Goal: Find specific page/section: Find specific page/section

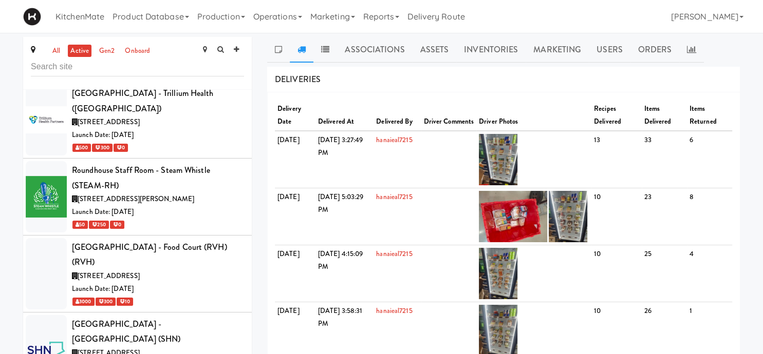
scroll to position [4830, 0]
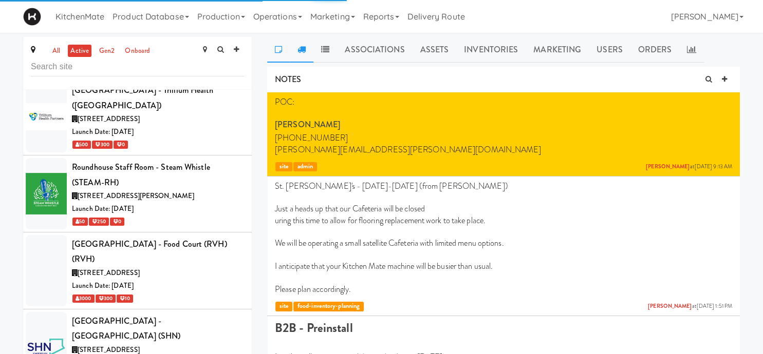
click at [309, 50] on link at bounding box center [302, 50] width 24 height 26
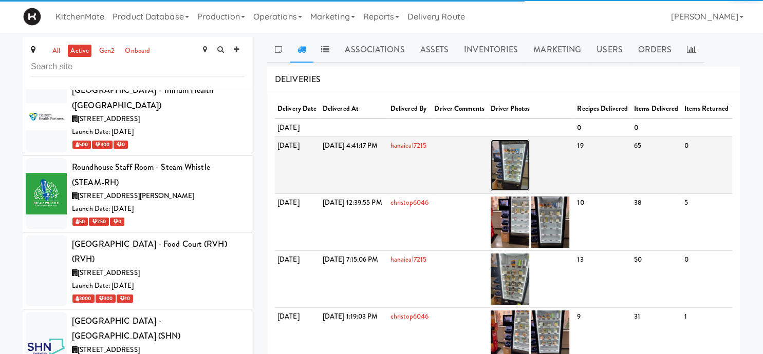
click at [529, 191] on img at bounding box center [509, 165] width 39 height 51
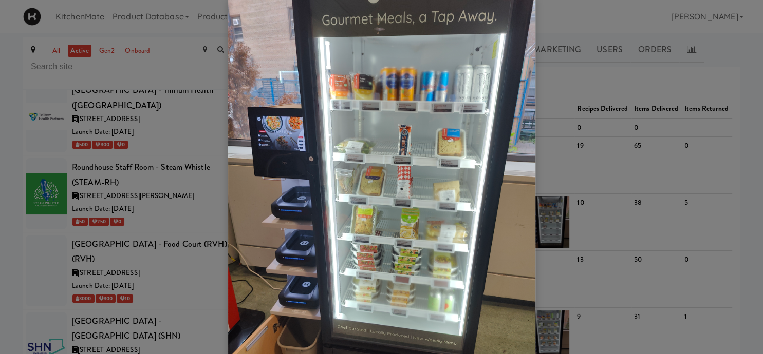
scroll to position [19, 0]
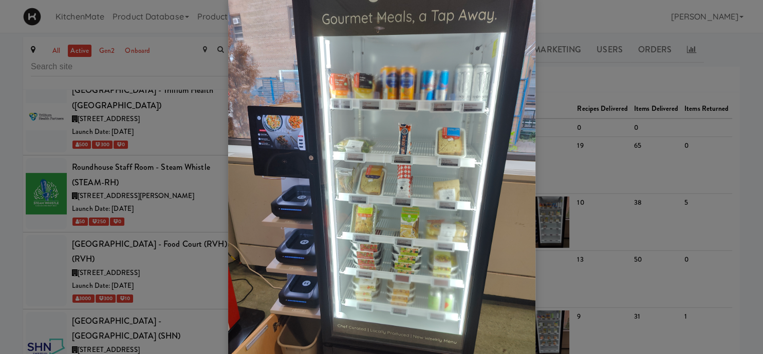
click at [598, 199] on div at bounding box center [381, 177] width 763 height 354
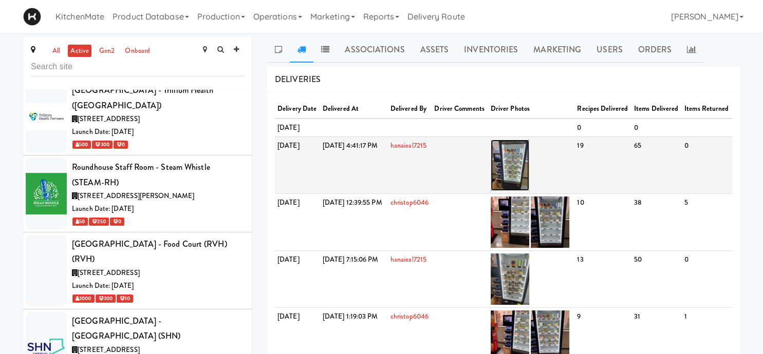
click at [523, 188] on img at bounding box center [509, 165] width 39 height 51
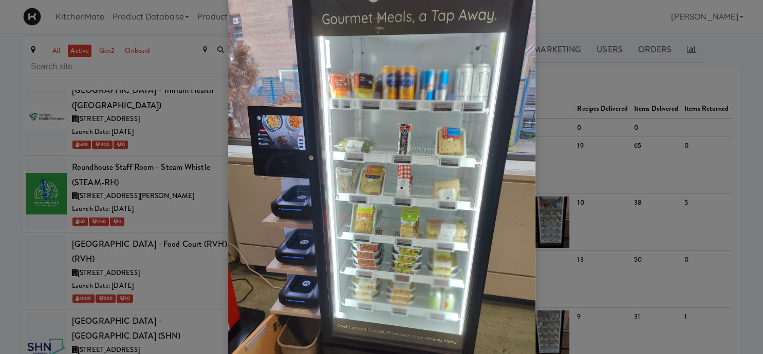
click at [590, 168] on div at bounding box center [381, 177] width 763 height 354
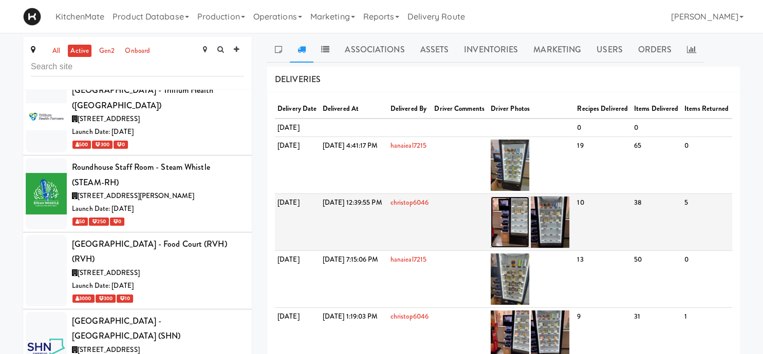
click at [529, 244] on img at bounding box center [509, 222] width 39 height 51
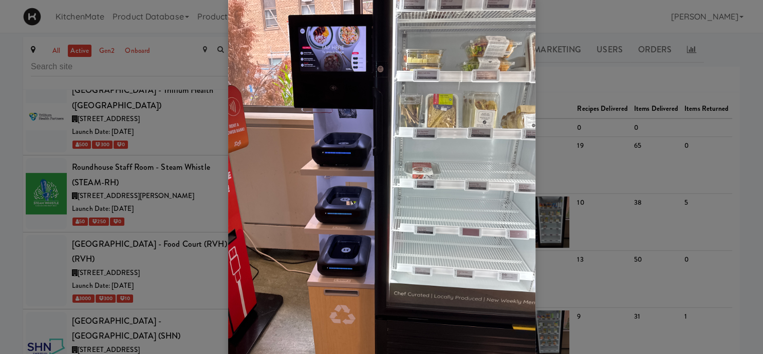
click at [570, 202] on div at bounding box center [381, 177] width 763 height 354
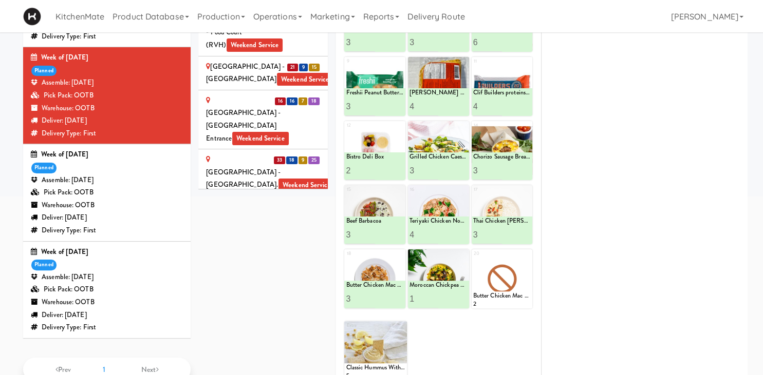
scroll to position [2099, 0]
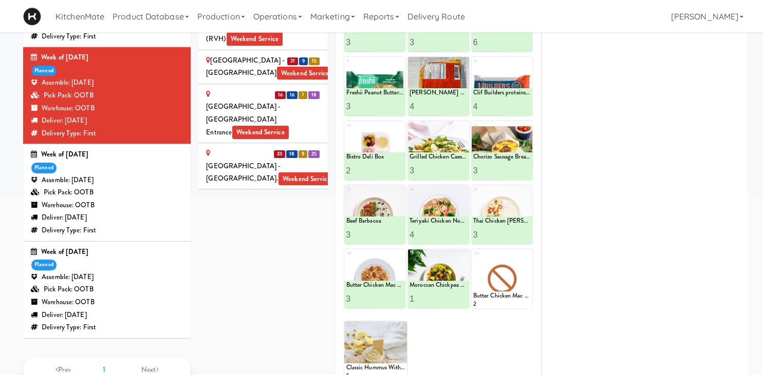
click at [227, 228] on div "Ten York - 4th Floor Fitness Center Weekend Service" at bounding box center [263, 240] width 114 height 25
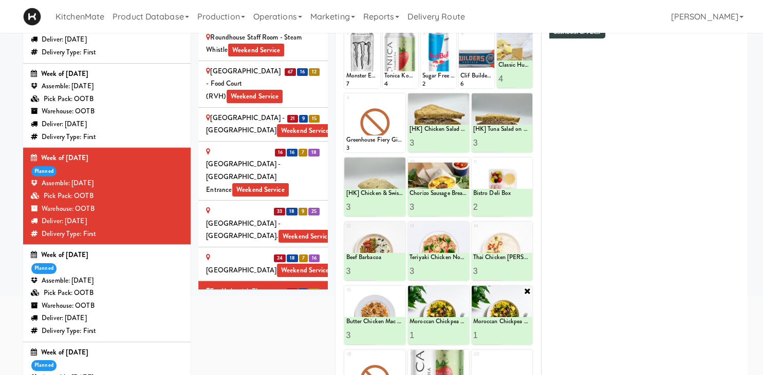
scroll to position [193, 0]
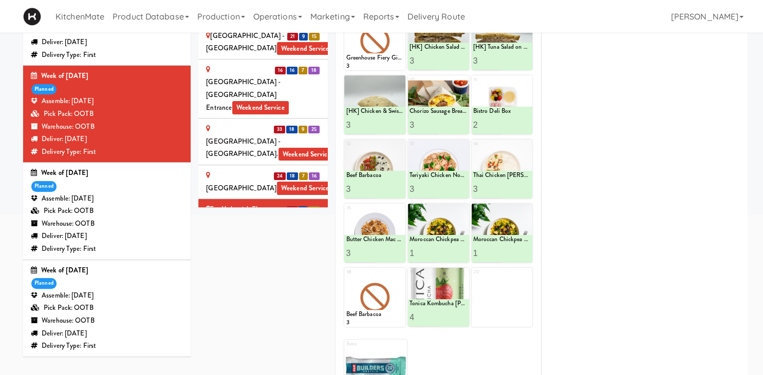
click at [239, 237] on div "UHN - Bickle Center - The Meeting Place Weekend Service" at bounding box center [263, 262] width 114 height 50
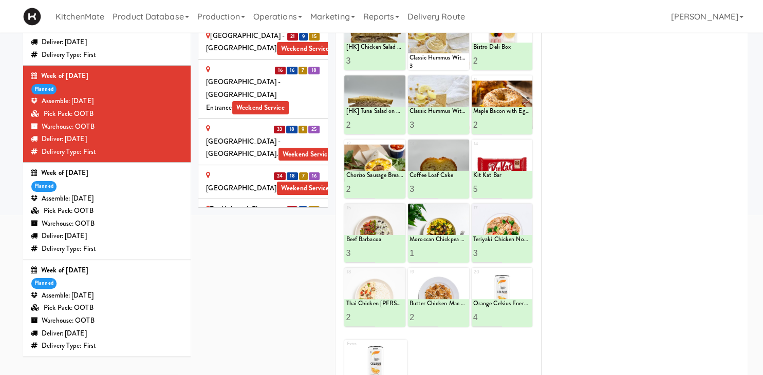
click at [290, 297] on div "UHN - Lyndhurst Centre - Cafe Lobby Weekend Service" at bounding box center [263, 316] width 114 height 38
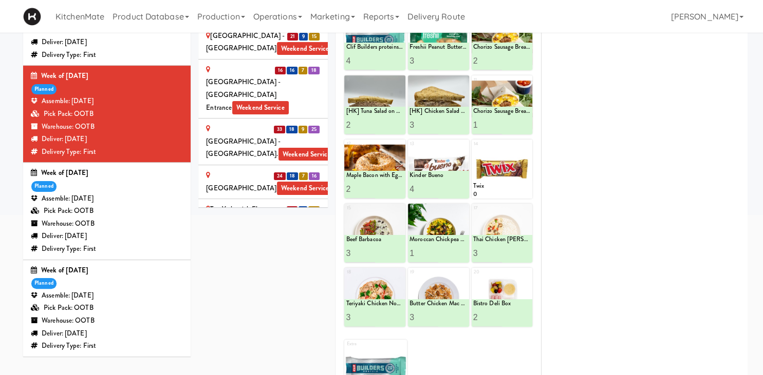
click at [243, 365] on div "[PERSON_NAME] Digital" at bounding box center [263, 377] width 114 height 25
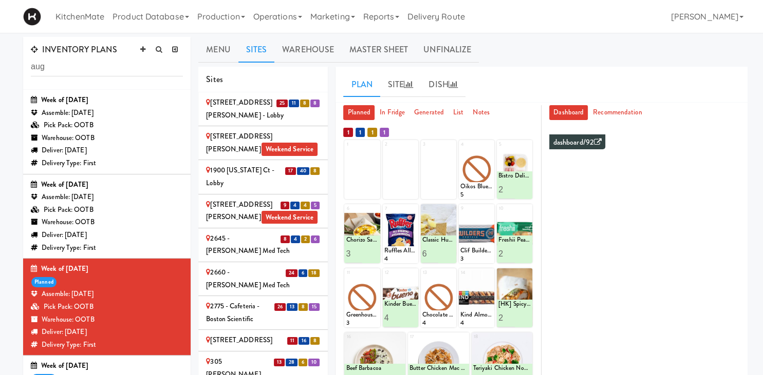
scroll to position [39, 0]
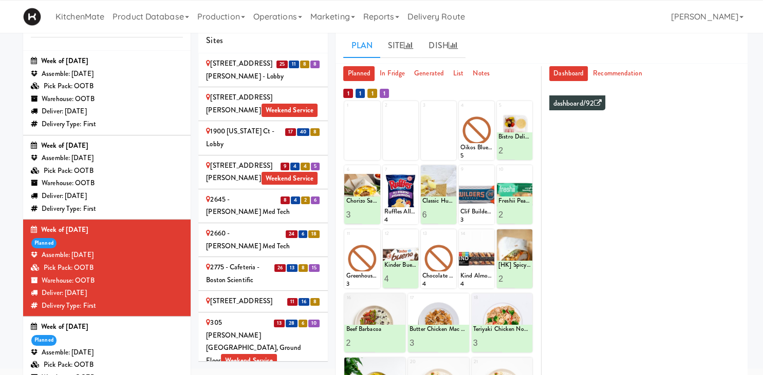
click at [110, 208] on div "Delivery Type: First" at bounding box center [107, 209] width 152 height 13
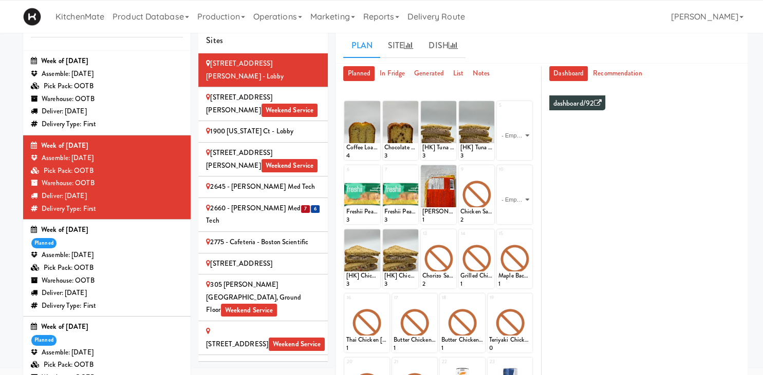
click at [237, 204] on li "7 6 2660 - Baylis Med Tech" at bounding box center [262, 215] width 129 height 34
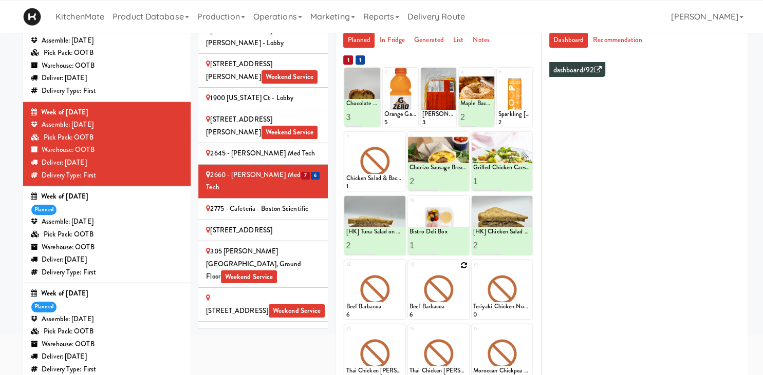
scroll to position [72, 0]
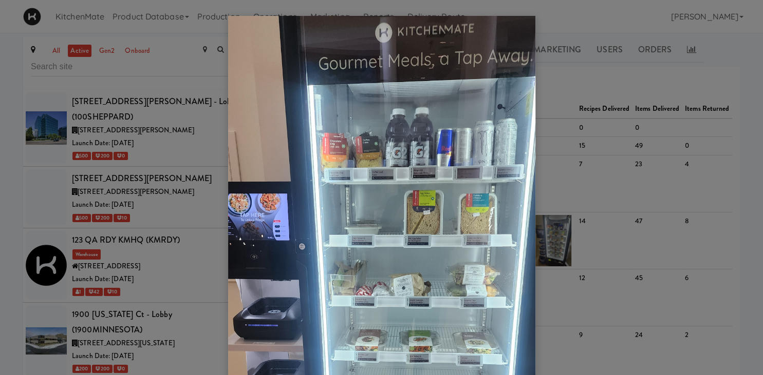
scroll to position [4307, 0]
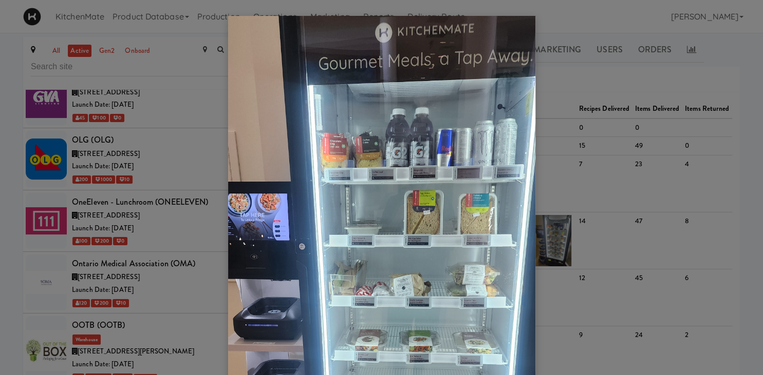
click at [114, 122] on div at bounding box center [381, 187] width 763 height 375
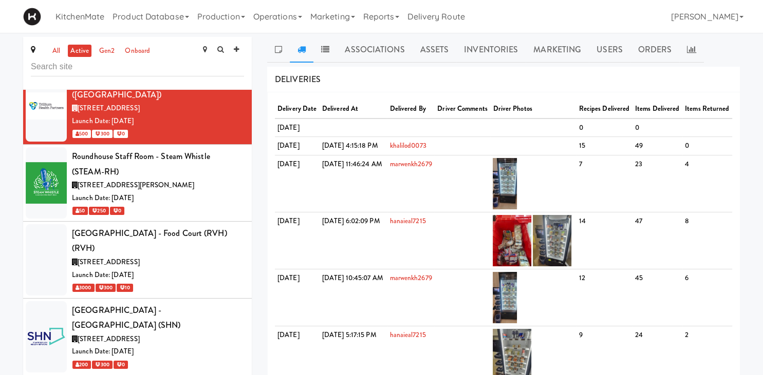
scroll to position [5026, 0]
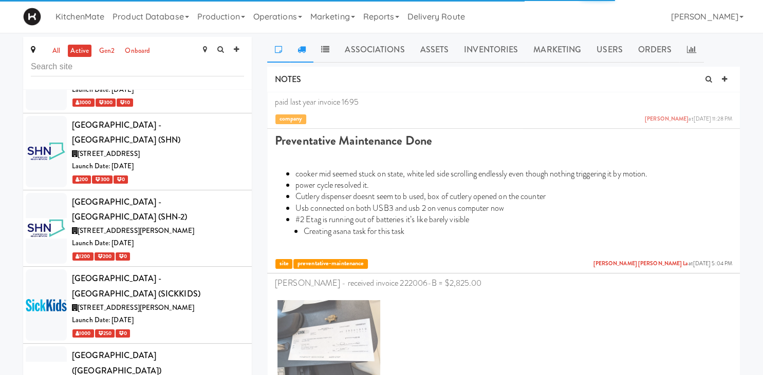
click at [309, 50] on link at bounding box center [302, 50] width 24 height 26
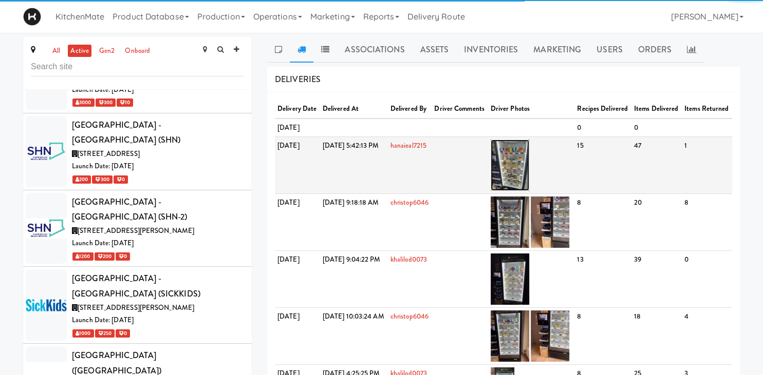
click at [529, 177] on img at bounding box center [509, 165] width 39 height 51
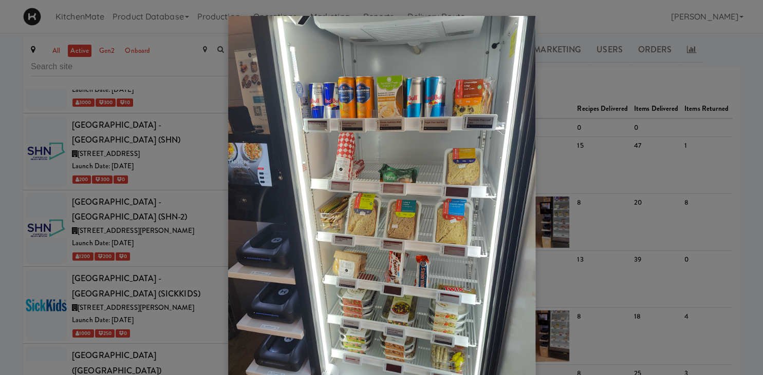
click at [170, 209] on div at bounding box center [381, 187] width 763 height 375
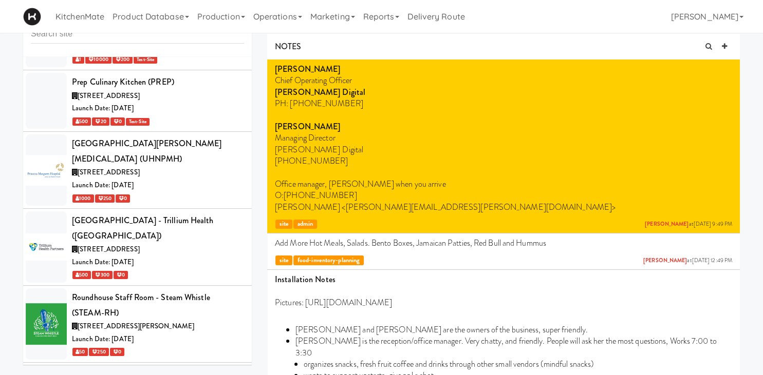
scroll to position [4666, 0]
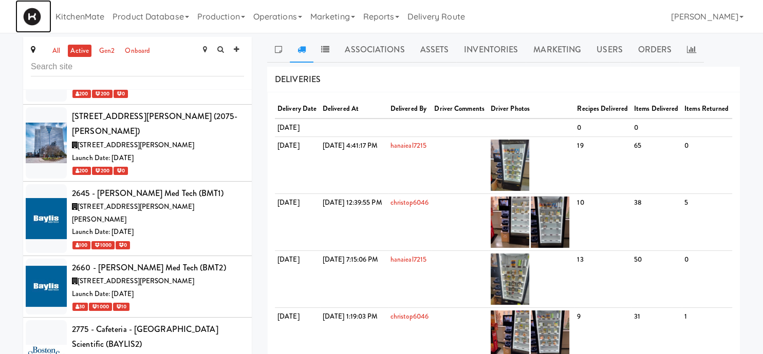
scroll to position [275, 0]
click at [156, 276] on span "[STREET_ADDRESS][PERSON_NAME]" at bounding box center [136, 281] width 117 height 10
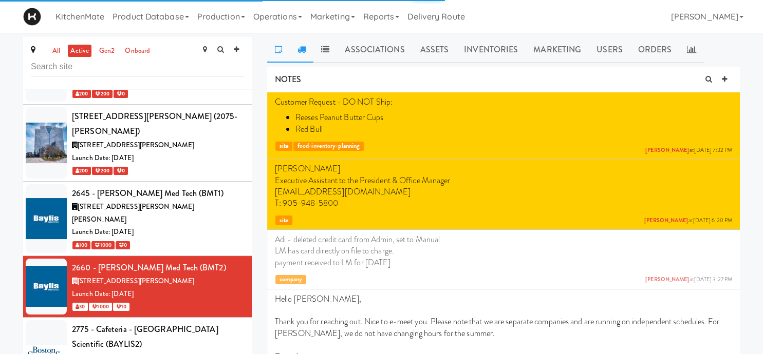
click at [309, 50] on link at bounding box center [302, 50] width 24 height 26
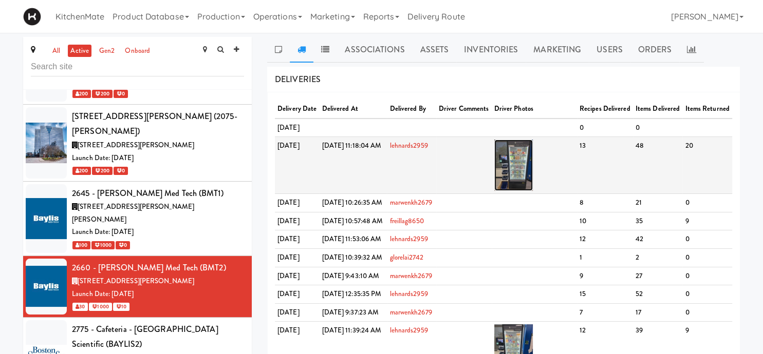
click at [532, 169] on img at bounding box center [513, 165] width 39 height 51
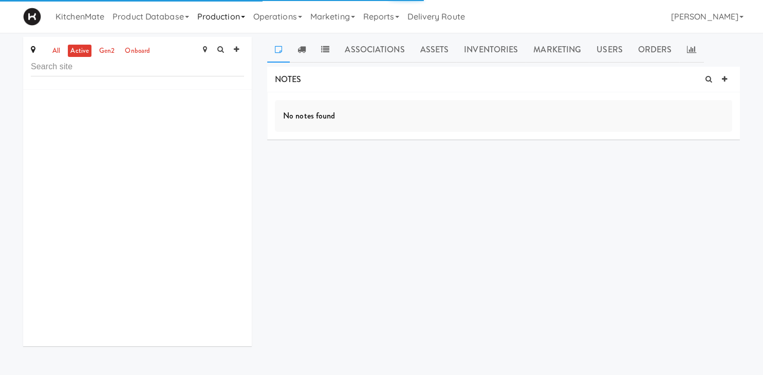
click at [217, 20] on link "Production" at bounding box center [221, 16] width 56 height 33
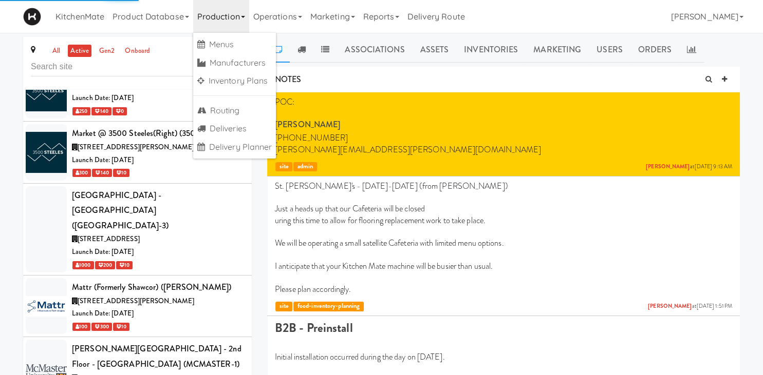
scroll to position [4700, 0]
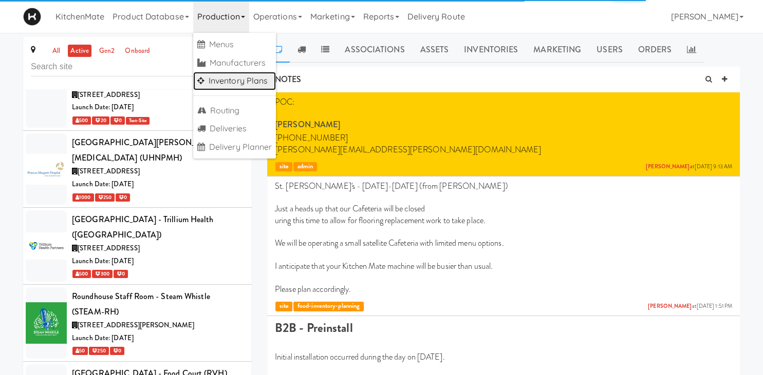
click at [238, 81] on link "Inventory Plans" at bounding box center [234, 81] width 83 height 18
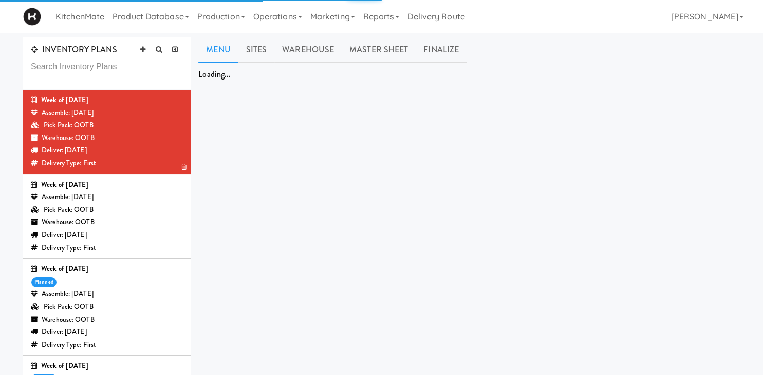
click at [120, 122] on div "Pick Pack: OOTB" at bounding box center [107, 125] width 152 height 13
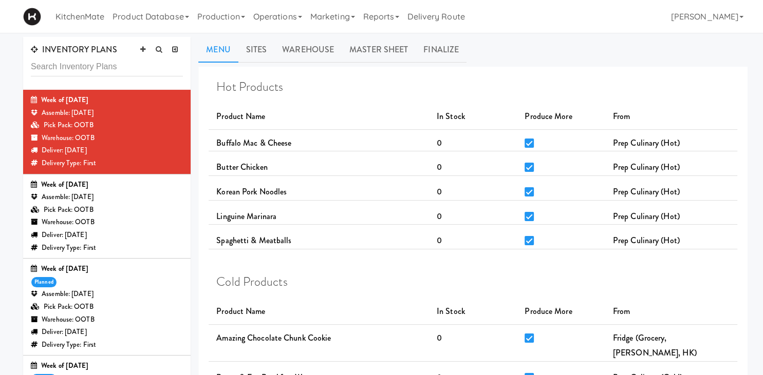
click at [93, 309] on div "Pick Pack: OOTB" at bounding box center [107, 307] width 152 height 13
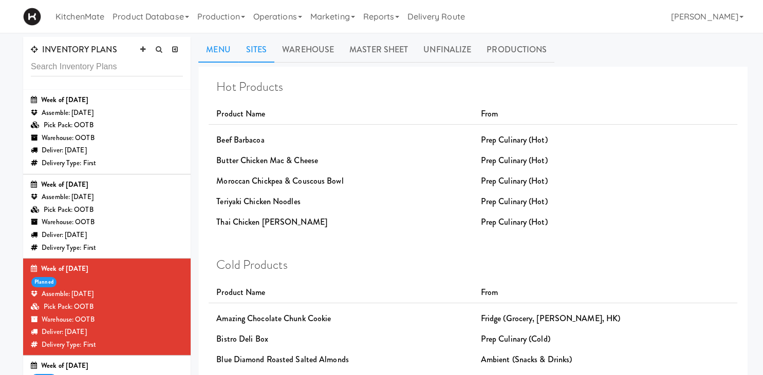
click at [259, 51] on link "Sites" at bounding box center [256, 50] width 36 height 26
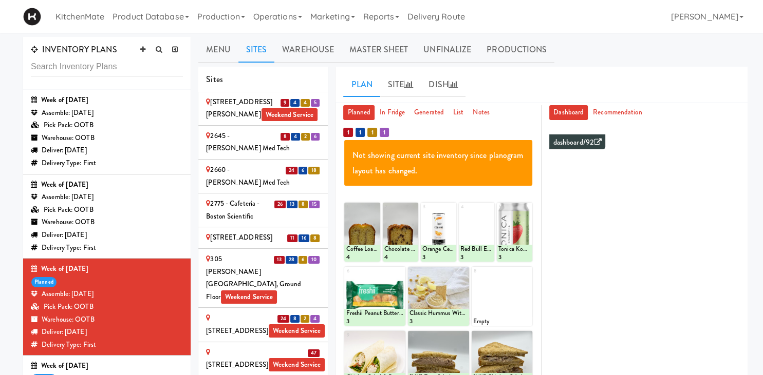
scroll to position [96, 0]
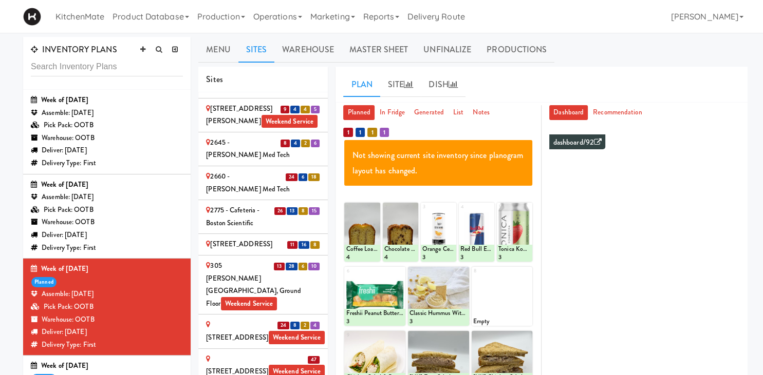
click at [254, 170] on div "2660 - [PERSON_NAME] Med Tech" at bounding box center [263, 182] width 114 height 25
